Goal: Find contact information: Find contact information

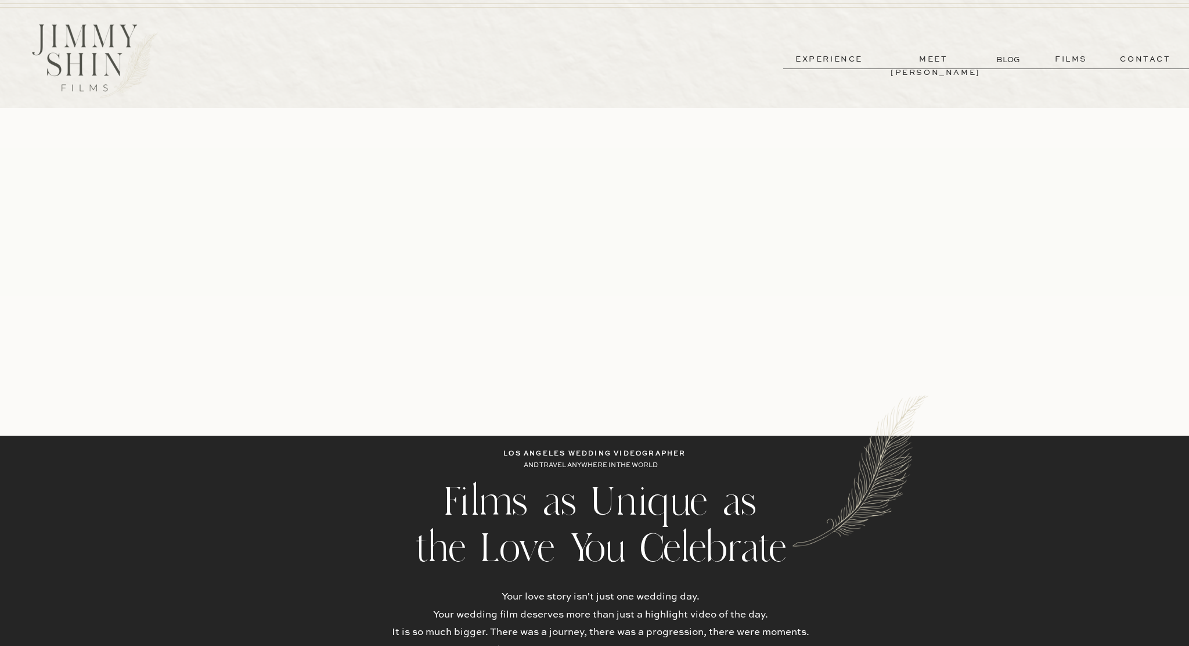
click at [844, 59] on p "experience" at bounding box center [829, 59] width 86 height 13
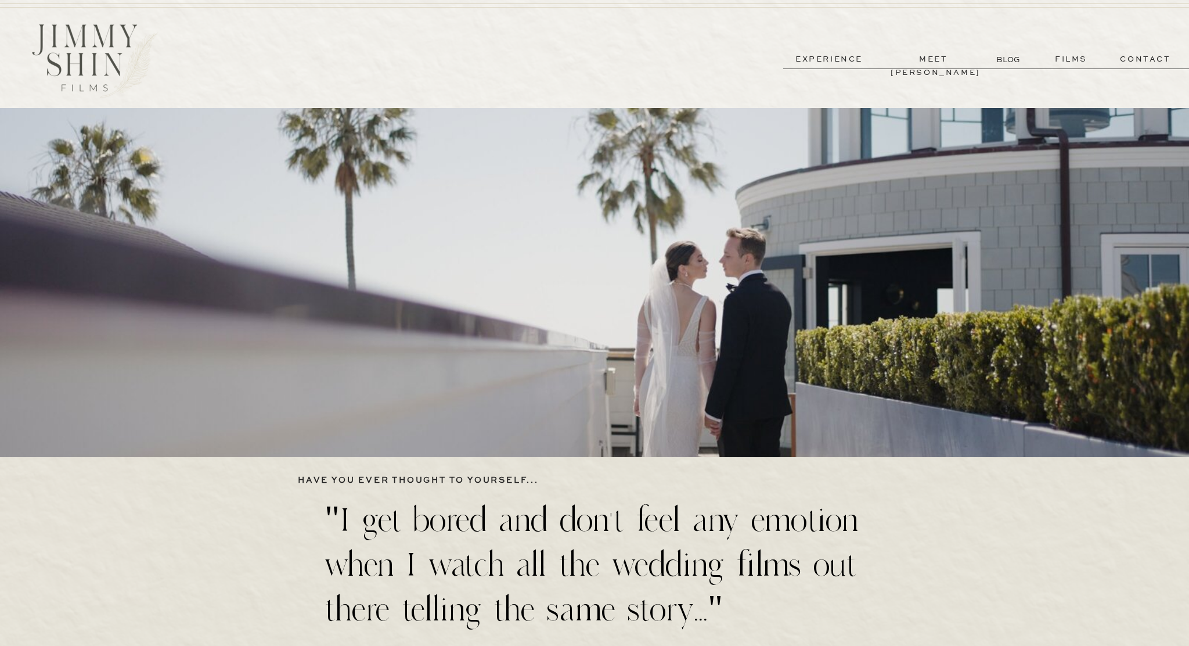
click at [1136, 60] on p "contact" at bounding box center [1146, 59] width 84 height 13
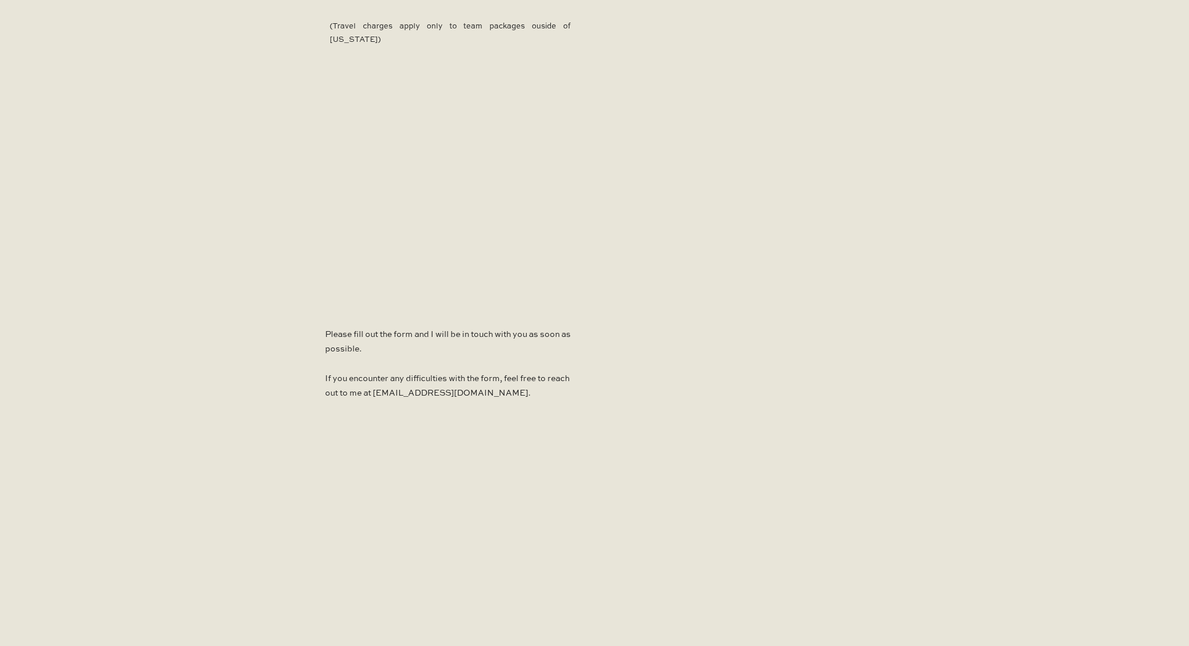
scroll to position [608, 0]
